Goal: Task Accomplishment & Management: Manage account settings

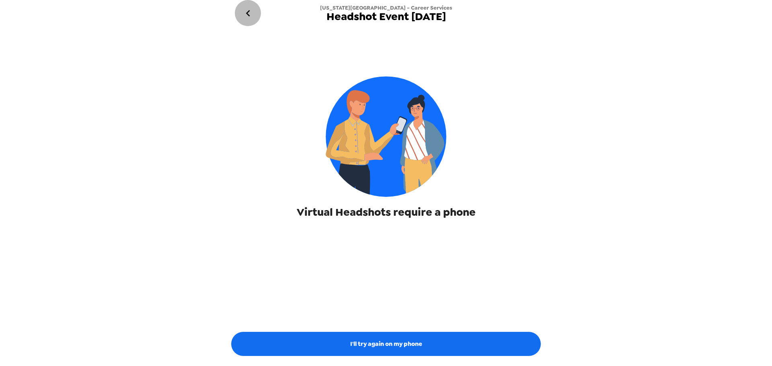
click at [245, 12] on icon "go back" at bounding box center [248, 13] width 13 height 13
click at [247, 5] on button "go back" at bounding box center [248, 13] width 26 height 26
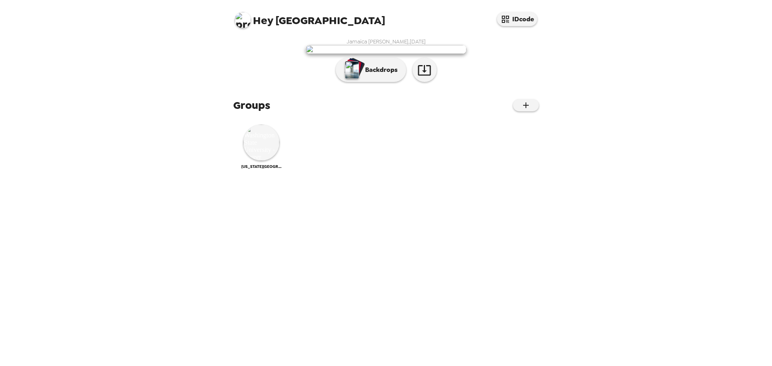
drag, startPoint x: 415, startPoint y: 218, endPoint x: 428, endPoint y: 166, distance: 53.8
click at [428, 54] on img at bounding box center [386, 49] width 161 height 9
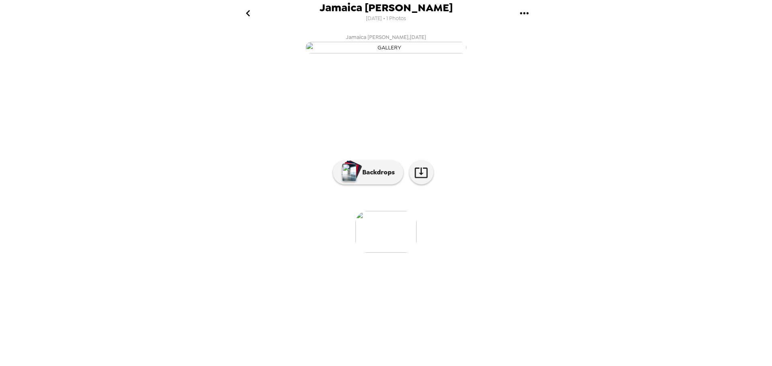
drag, startPoint x: 402, startPoint y: 50, endPoint x: 522, endPoint y: 8, distance: 127.1
click at [522, 8] on icon "gallery menu" at bounding box center [524, 13] width 13 height 13
click at [247, 12] on div at bounding box center [386, 183] width 772 height 366
click at [244, 12] on icon "go back" at bounding box center [248, 13] width 13 height 13
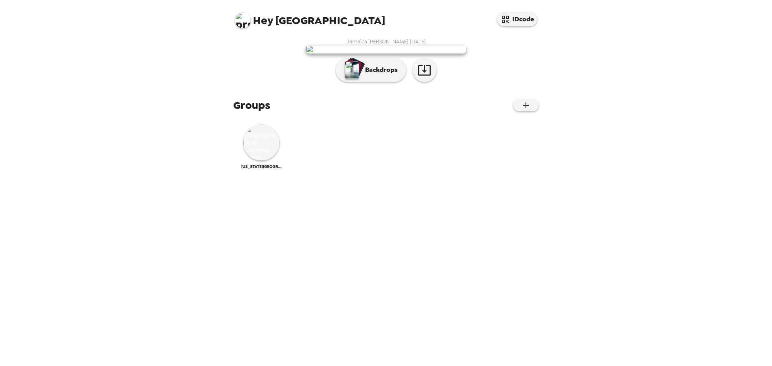
scroll to position [17, 0]
drag, startPoint x: 415, startPoint y: 119, endPoint x: 272, endPoint y: 130, distance: 143.2
click at [272, 86] on div "Jamaica Vandolah , 09-03-2025 Backdrops" at bounding box center [386, 62] width 306 height 48
click at [260, 161] on img at bounding box center [261, 143] width 36 height 36
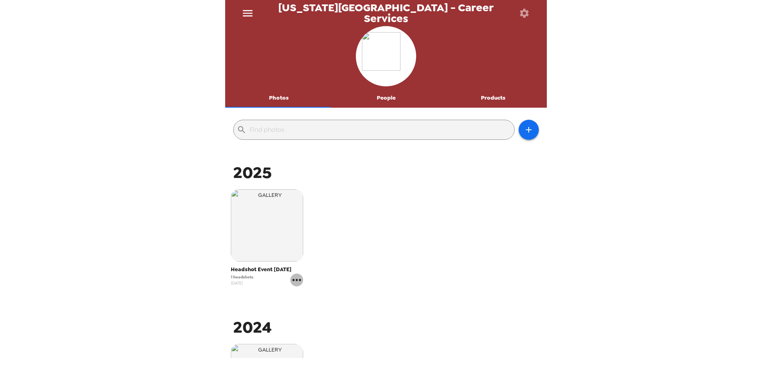
click at [297, 284] on icon "gallery menu" at bounding box center [296, 280] width 13 height 13
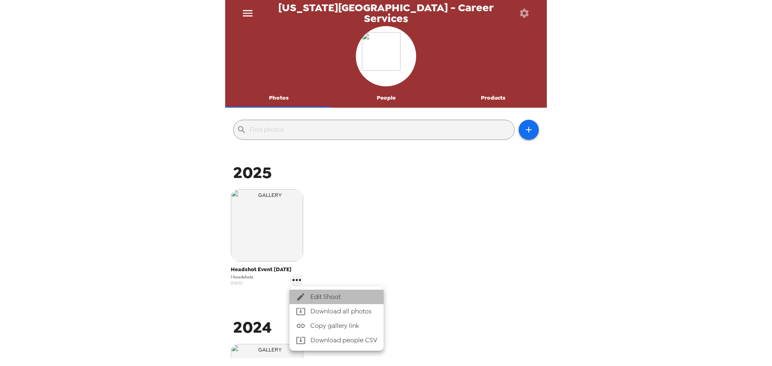
click at [340, 299] on span "Edit Shoot" at bounding box center [344, 297] width 67 height 10
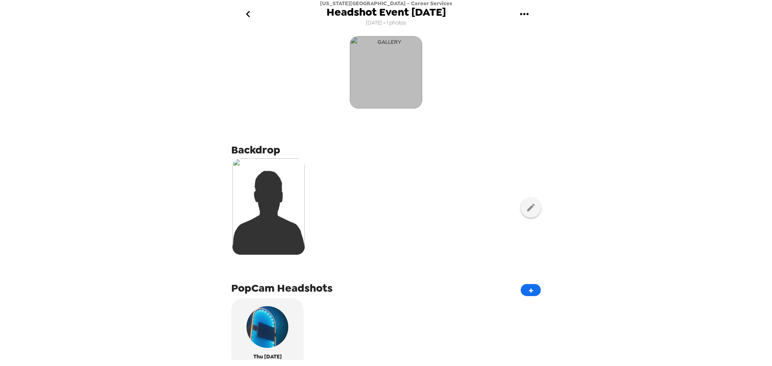
drag, startPoint x: 388, startPoint y: 74, endPoint x: 368, endPoint y: 67, distance: 21.4
click at [368, 67] on img "button" at bounding box center [386, 72] width 72 height 72
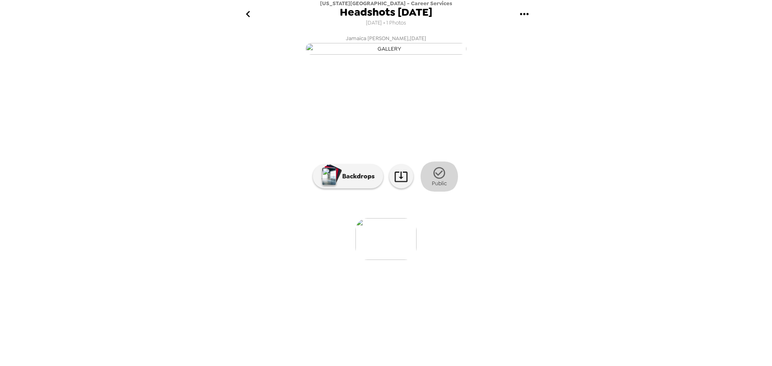
click at [446, 180] on icon "button" at bounding box center [439, 173] width 14 height 14
click at [463, 179] on icon "button" at bounding box center [460, 173] width 12 height 12
click at [251, 13] on icon "go back" at bounding box center [248, 14] width 13 height 13
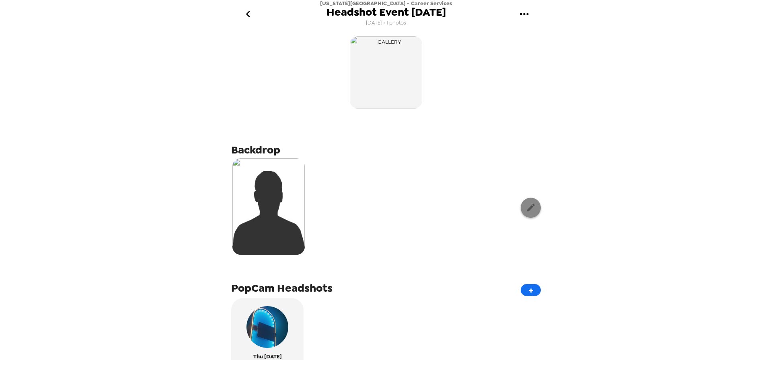
click at [529, 208] on icon "button" at bounding box center [531, 208] width 10 height 10
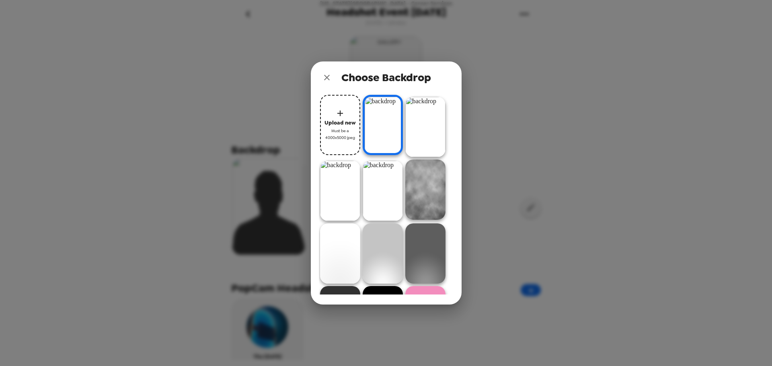
click at [395, 237] on img at bounding box center [383, 254] width 40 height 60
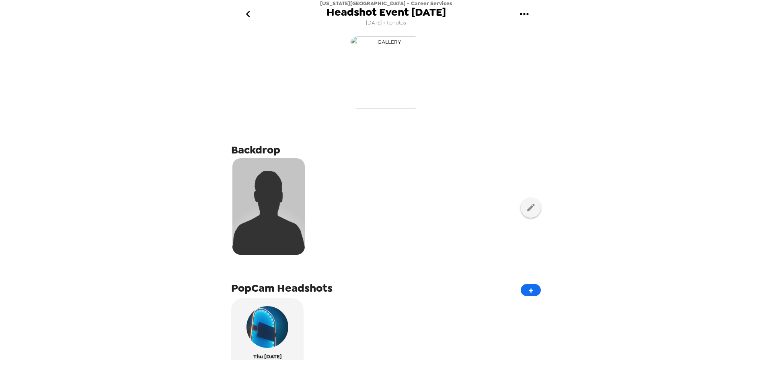
drag, startPoint x: 385, startPoint y: 77, endPoint x: 367, endPoint y: 76, distance: 18.2
click at [367, 76] on img "button" at bounding box center [386, 72] width 72 height 72
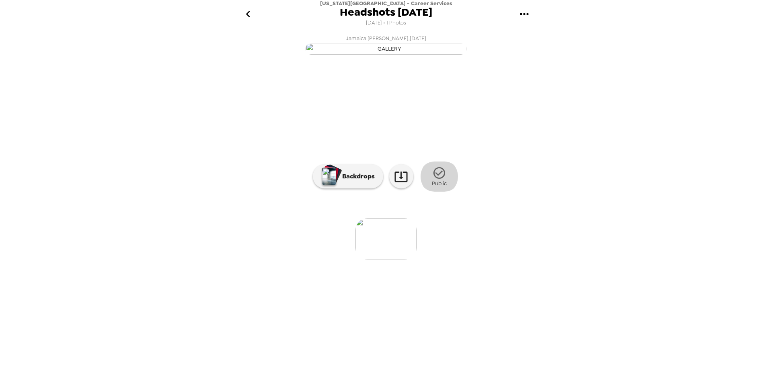
click at [441, 180] on icon "button" at bounding box center [439, 173] width 14 height 14
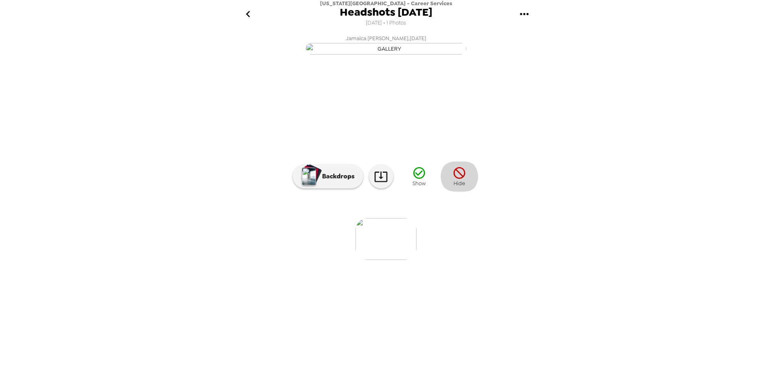
click at [457, 179] on icon "button" at bounding box center [460, 173] width 12 height 12
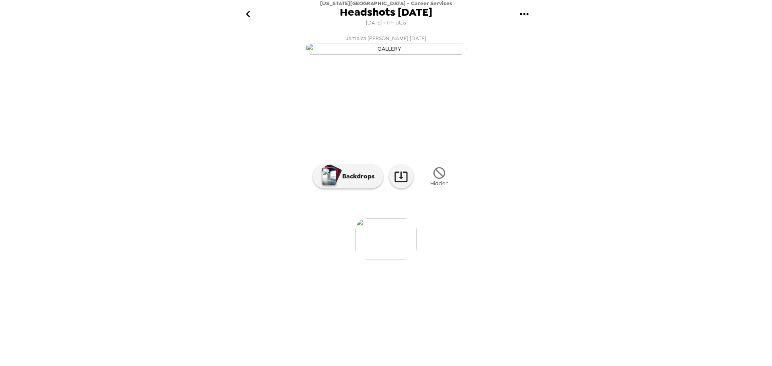
click at [529, 10] on icon "gallery menu" at bounding box center [524, 14] width 13 height 13
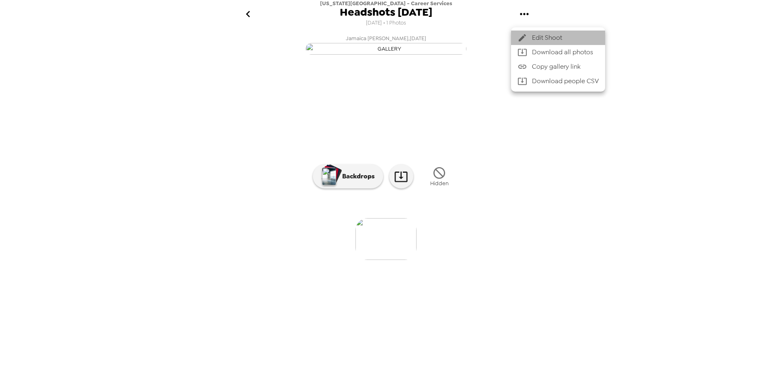
click at [560, 40] on span "Edit Shoot" at bounding box center [565, 38] width 67 height 10
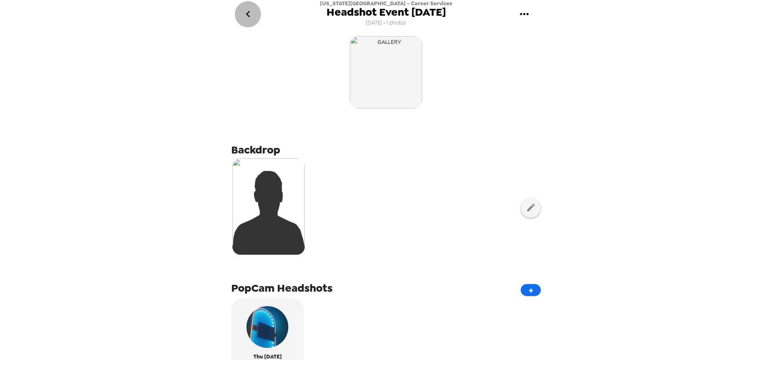
click at [249, 14] on icon "go back" at bounding box center [248, 14] width 13 height 13
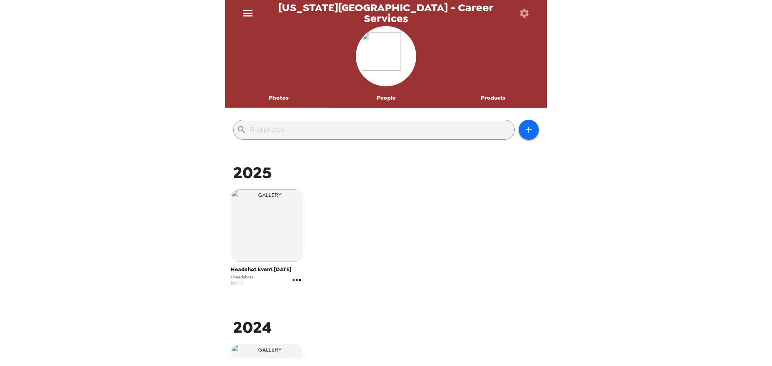
click at [292, 282] on icon "gallery menu" at bounding box center [296, 280] width 13 height 13
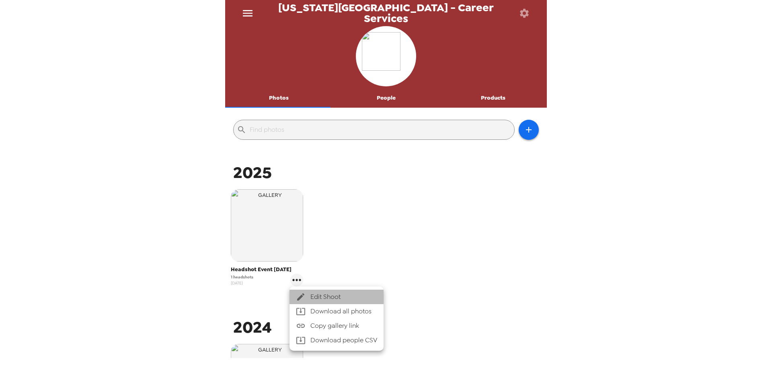
click at [325, 298] on span "Edit Shoot" at bounding box center [344, 297] width 67 height 10
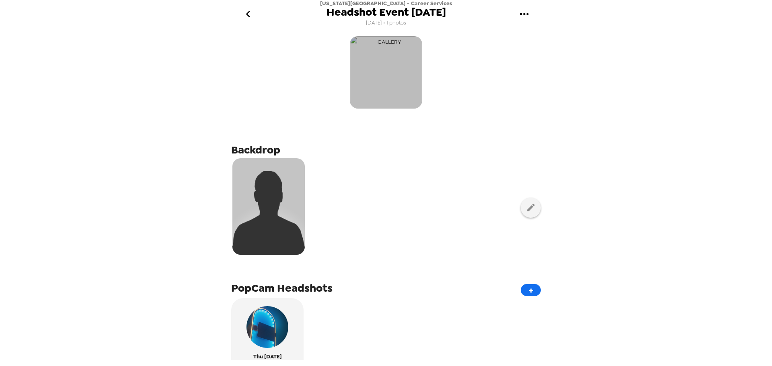
click at [406, 88] on img "button" at bounding box center [386, 72] width 72 height 72
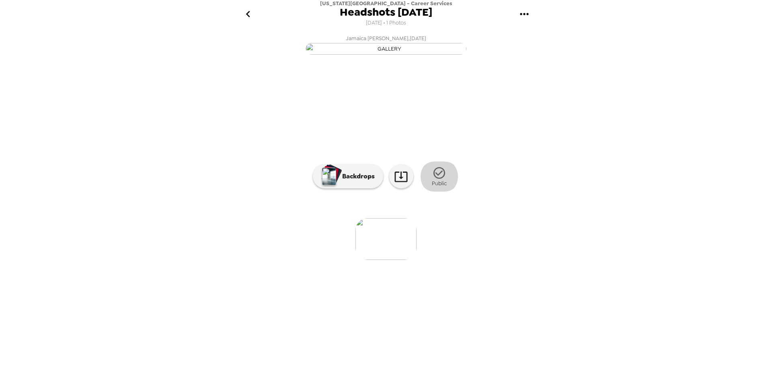
click at [448, 192] on button "Public" at bounding box center [440, 177] width 40 height 30
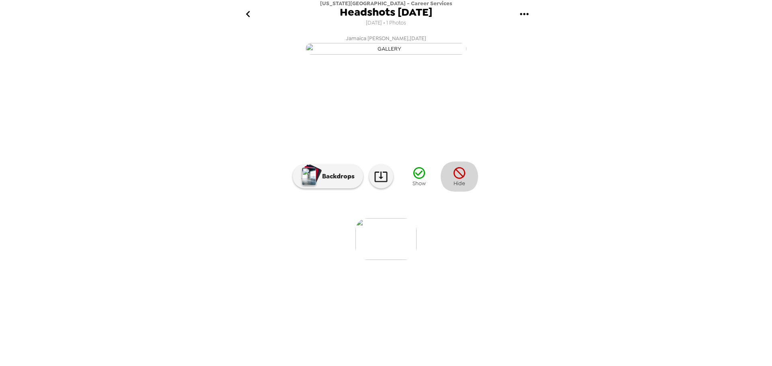
click at [458, 180] on icon "button" at bounding box center [460, 173] width 14 height 14
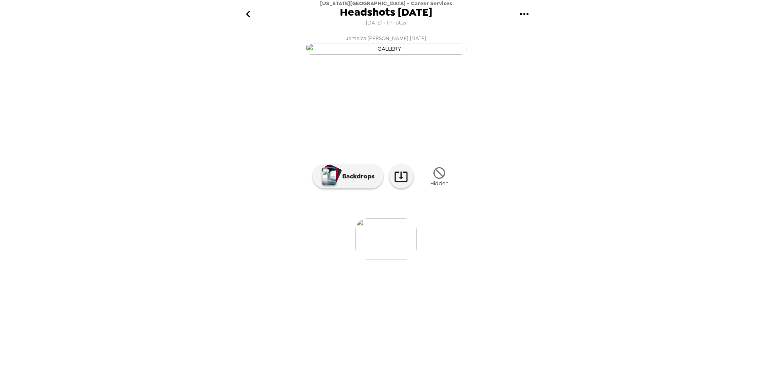
click at [386, 260] on img at bounding box center [386, 239] width 61 height 42
click at [437, 179] on icon "button" at bounding box center [440, 173] width 12 height 12
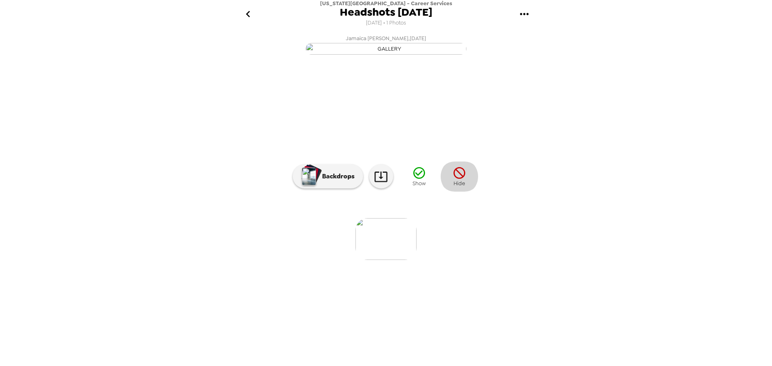
click at [459, 180] on icon "button" at bounding box center [460, 173] width 14 height 14
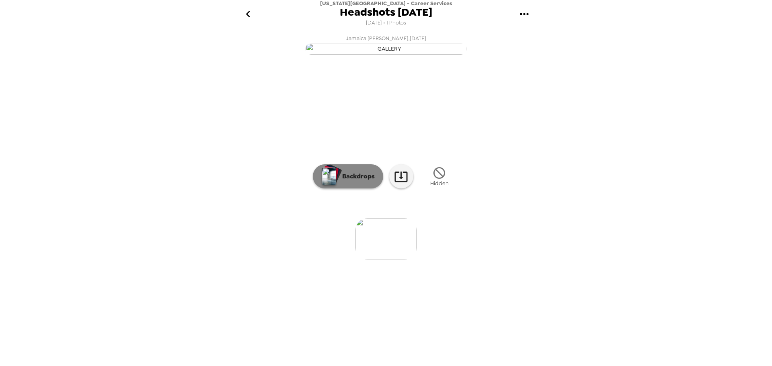
click at [367, 181] on p "Backdrops" at bounding box center [356, 177] width 37 height 10
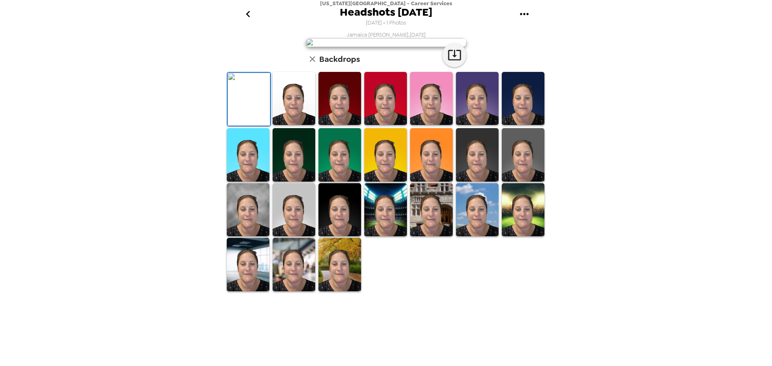
click at [292, 125] on img at bounding box center [294, 98] width 43 height 53
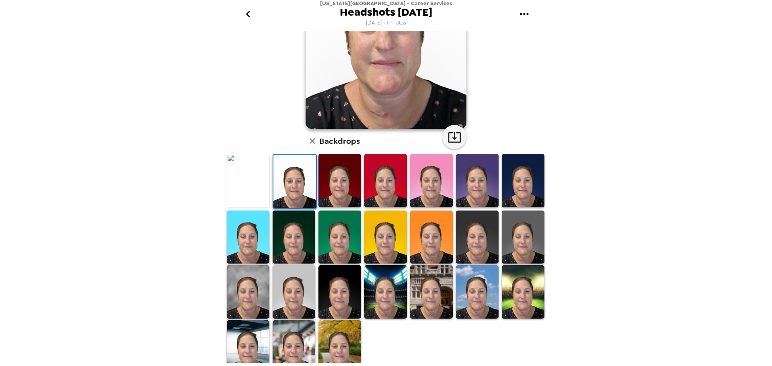
scroll to position [122, 0]
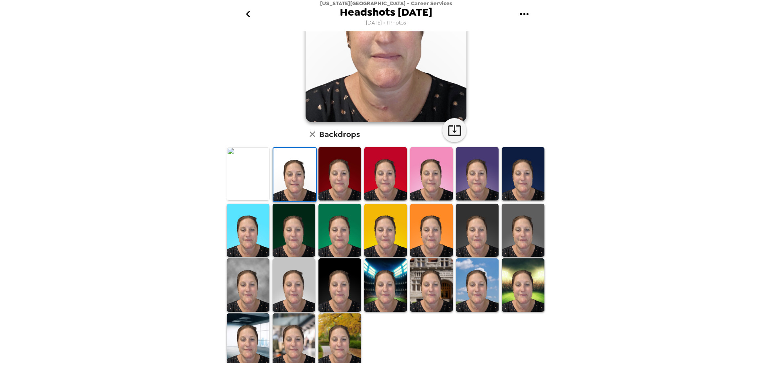
click at [513, 197] on img at bounding box center [523, 173] width 43 height 53
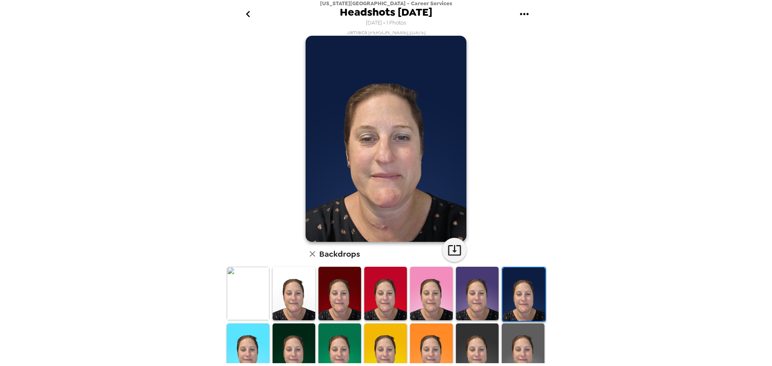
scroll to position [2, 0]
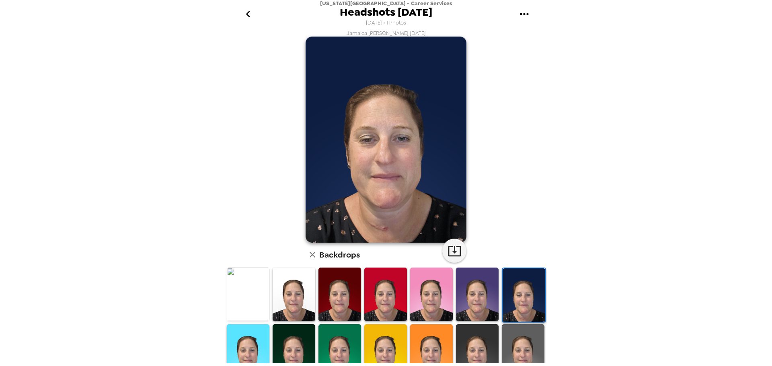
click at [243, 288] on img at bounding box center [248, 294] width 43 height 53
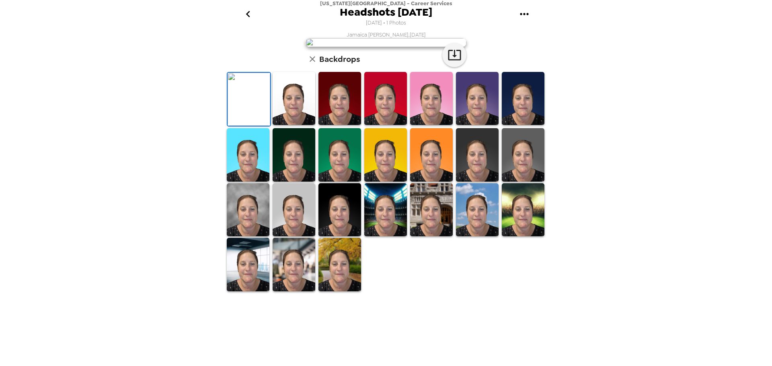
scroll to position [0, 0]
click at [520, 14] on icon "gallery menu" at bounding box center [524, 14] width 8 height 2
click at [532, 183] on div at bounding box center [386, 183] width 772 height 366
click at [308, 64] on icon "button" at bounding box center [313, 59] width 10 height 10
click at [514, 10] on button "gallery menu" at bounding box center [524, 14] width 26 height 26
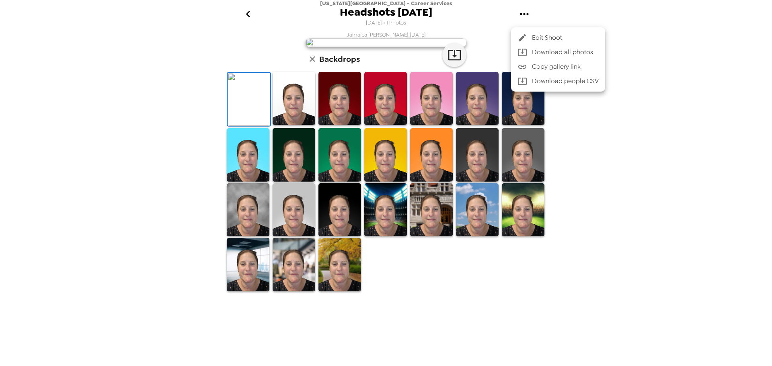
click at [528, 30] on ul "Edit Shoot Download all photos Copy gallery link Download people CSV" at bounding box center [558, 59] width 94 height 64
click at [531, 35] on div at bounding box center [525, 38] width 14 height 10
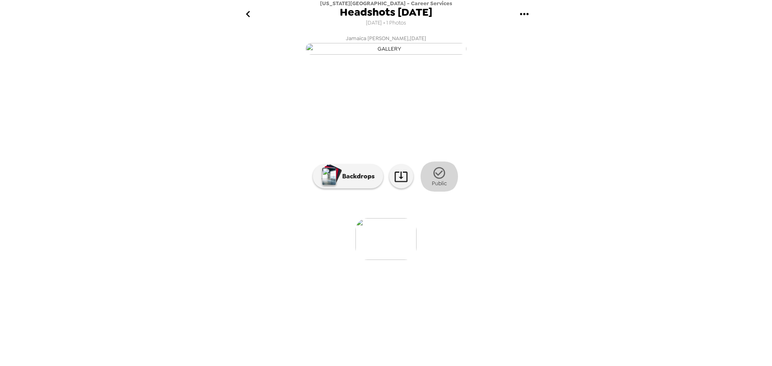
click at [448, 192] on button "Public" at bounding box center [440, 177] width 40 height 30
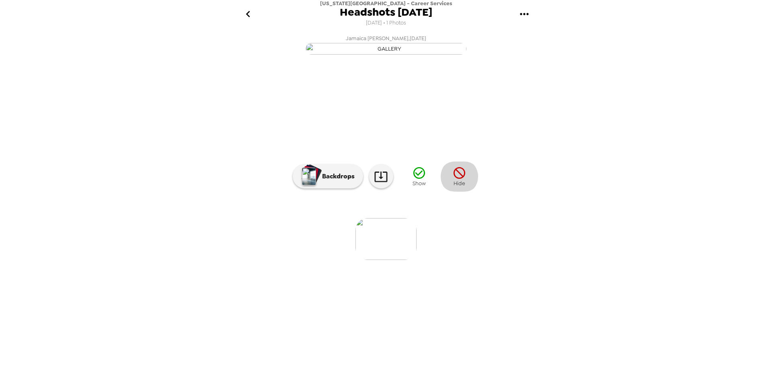
click at [465, 180] on icon "button" at bounding box center [460, 173] width 14 height 14
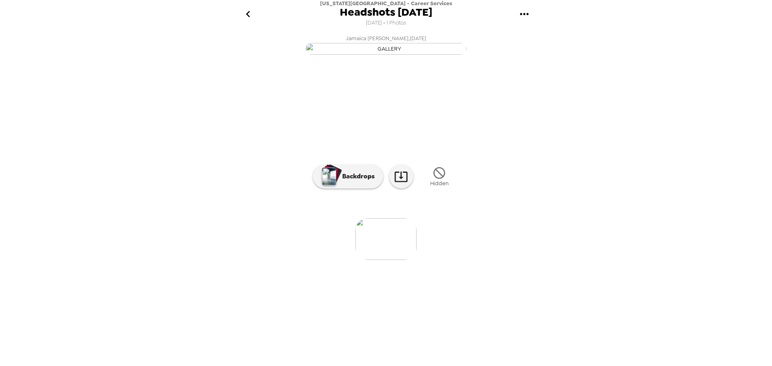
click at [248, 13] on icon "go back" at bounding box center [248, 14] width 4 height 6
